Goal: Task Accomplishment & Management: Use online tool/utility

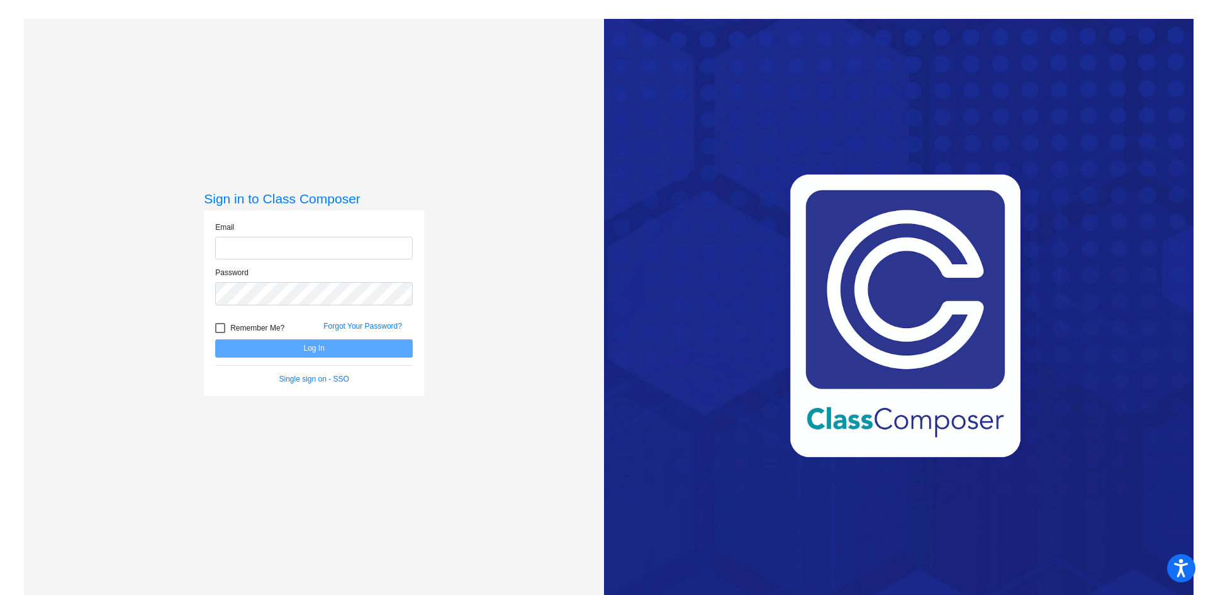
click at [326, 246] on input "email" at bounding box center [314, 248] width 198 height 23
type input "[EMAIL_ADDRESS][DOMAIN_NAME]"
click at [215, 339] on button "Log In" at bounding box center [314, 348] width 198 height 18
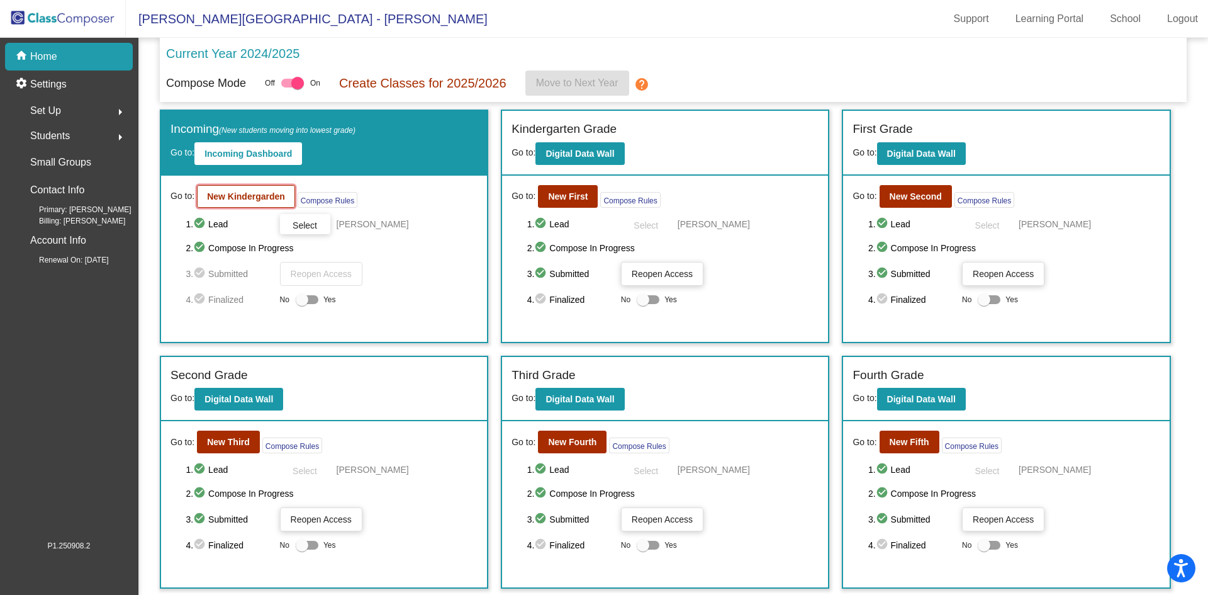
click at [234, 192] on b "New Kindergarden" at bounding box center [246, 196] width 78 height 10
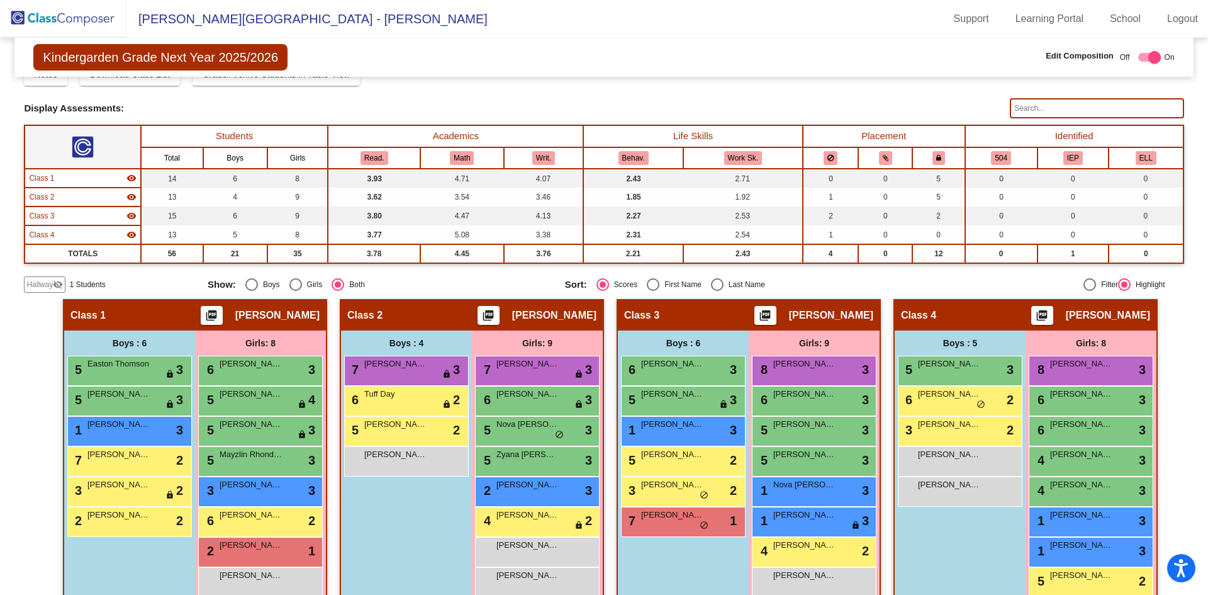
scroll to position [88, 0]
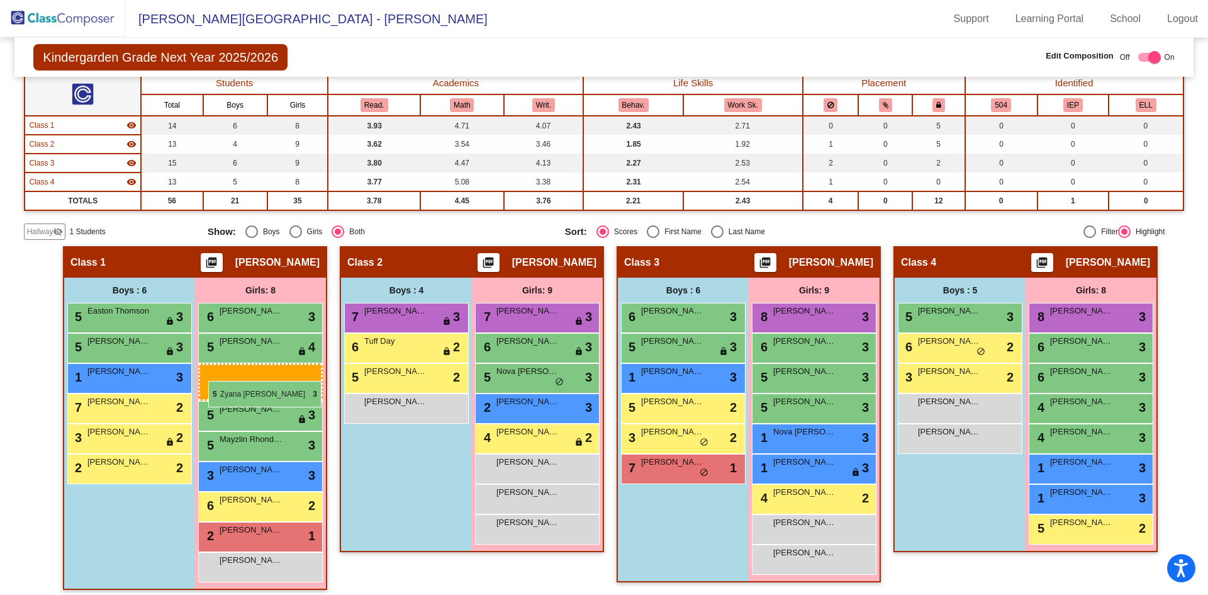
drag, startPoint x: 549, startPoint y: 410, endPoint x: 208, endPoint y: 381, distance: 341.7
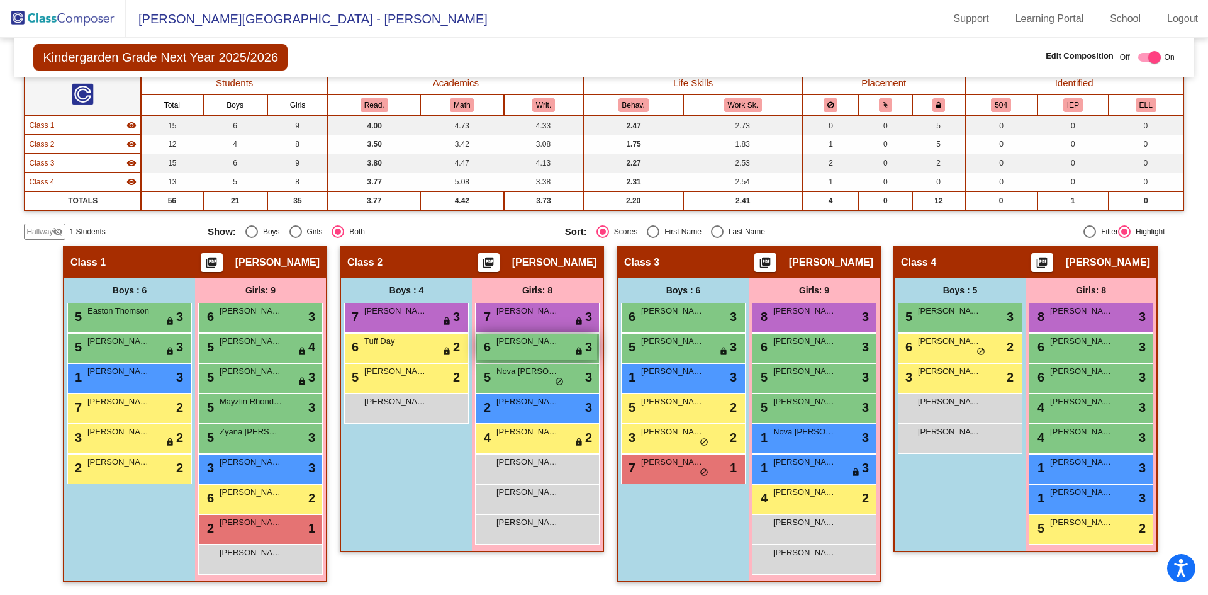
click at [504, 347] on span "[PERSON_NAME]" at bounding box center [528, 341] width 63 height 13
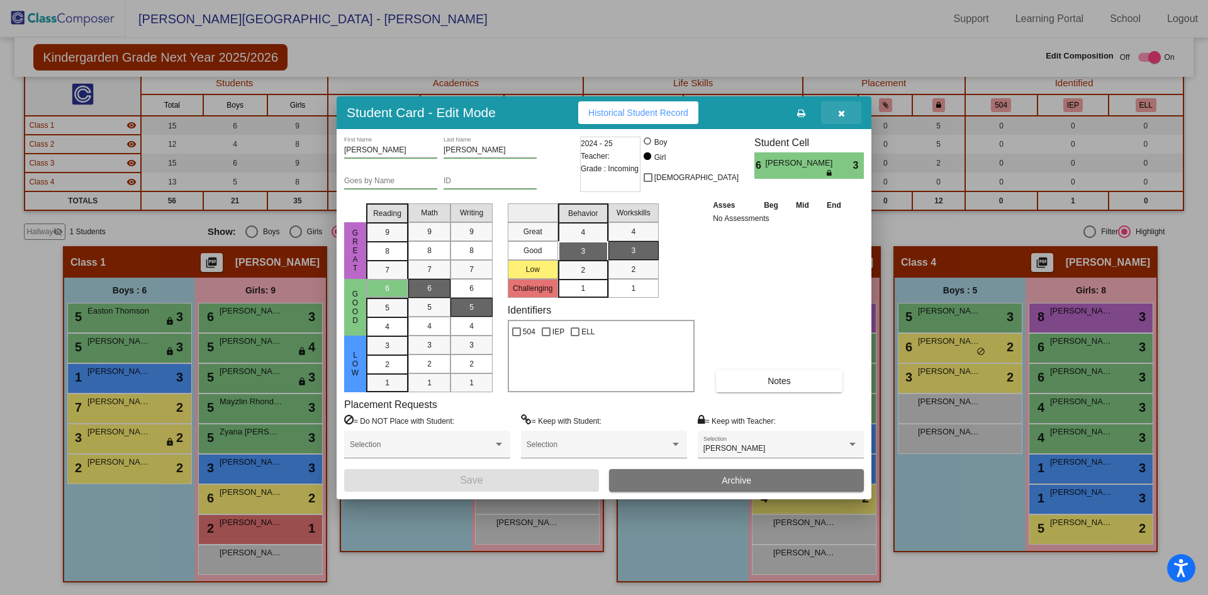
click at [843, 116] on icon "button" at bounding box center [841, 113] width 7 height 9
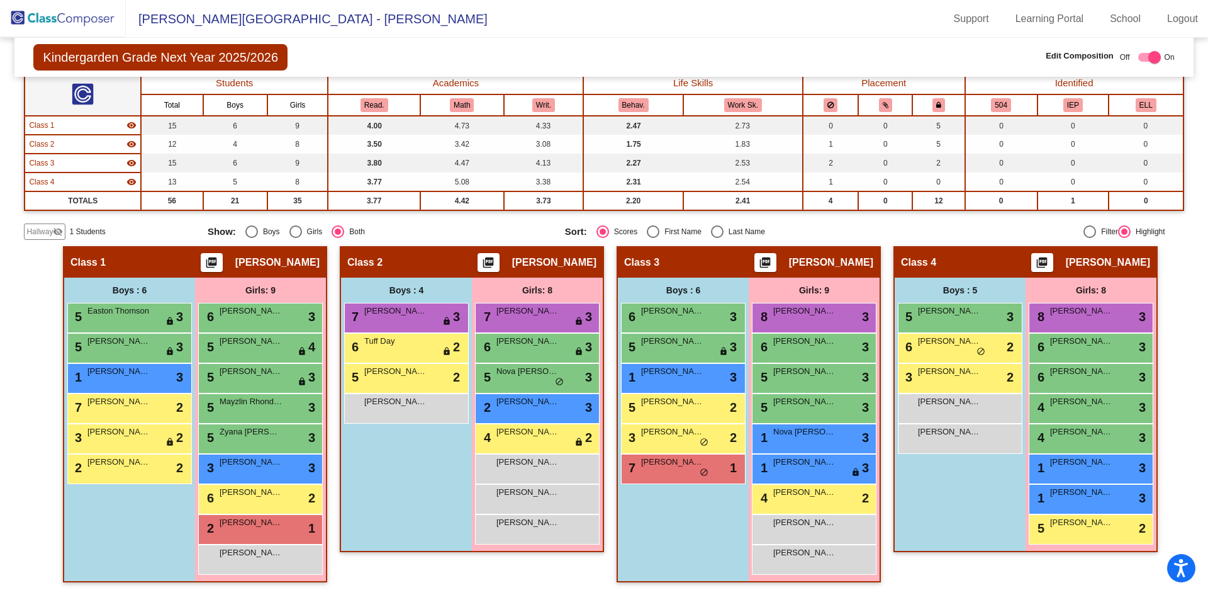
checkbox input "false"
